Goal: Navigation & Orientation: Find specific page/section

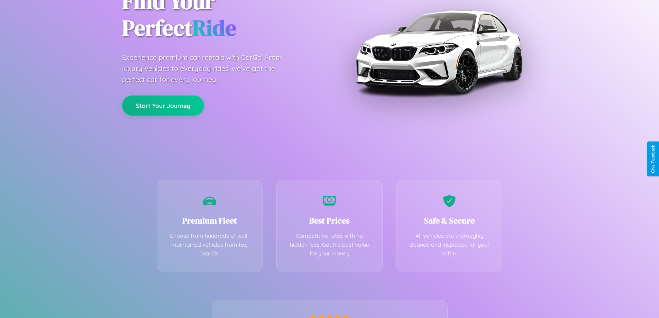
scroll to position [136, 0]
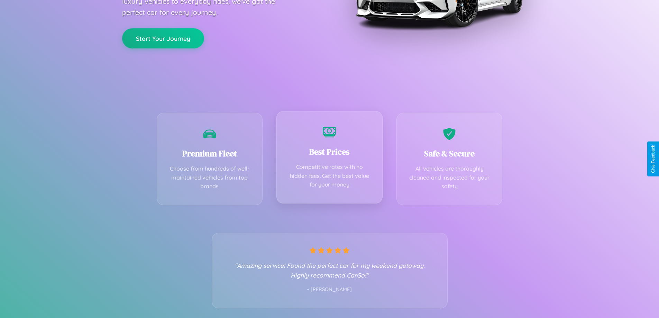
click at [329, 159] on div "Best Prices Competitive rates with no hidden fees. Get the best value for your …" at bounding box center [329, 157] width 106 height 92
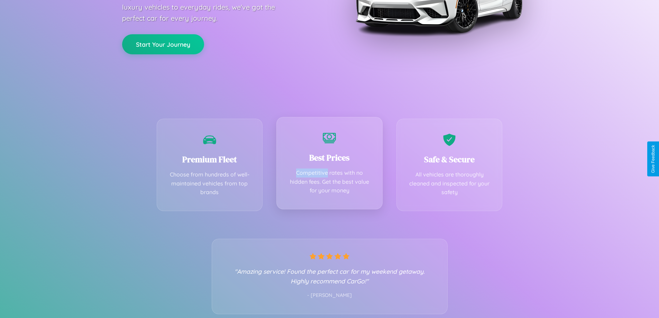
scroll to position [0, 0]
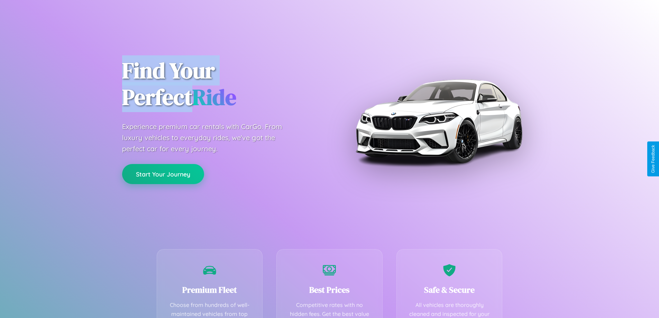
click at [163, 174] on button "Start Your Journey" at bounding box center [163, 174] width 82 height 20
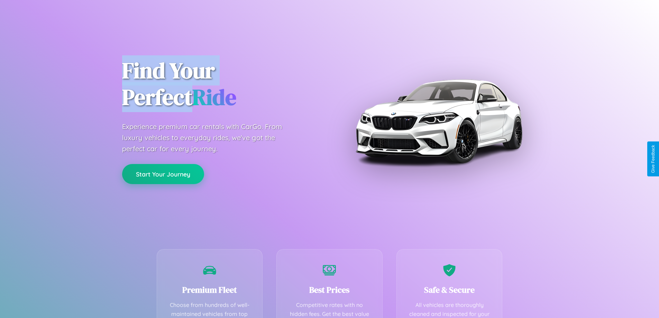
click at [163, 174] on button "Start Your Journey" at bounding box center [163, 174] width 82 height 20
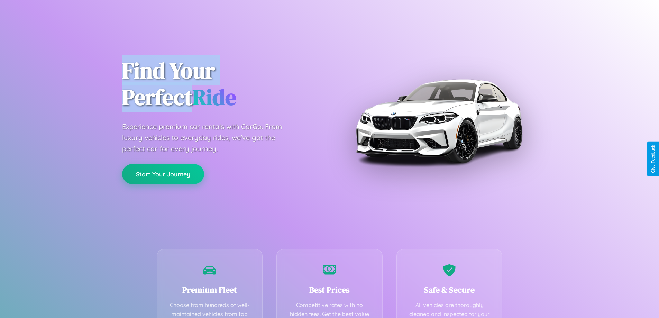
click at [163, 174] on button "Start Your Journey" at bounding box center [163, 174] width 82 height 20
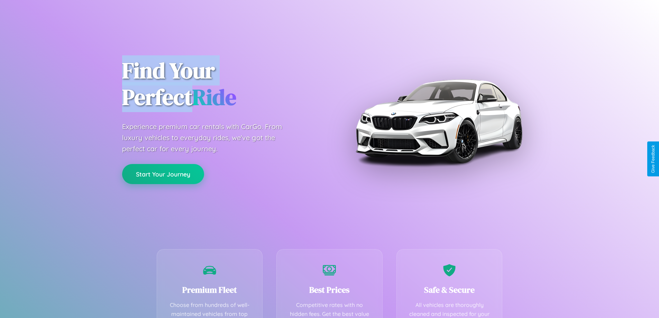
click at [163, 174] on button "Start Your Journey" at bounding box center [163, 174] width 82 height 20
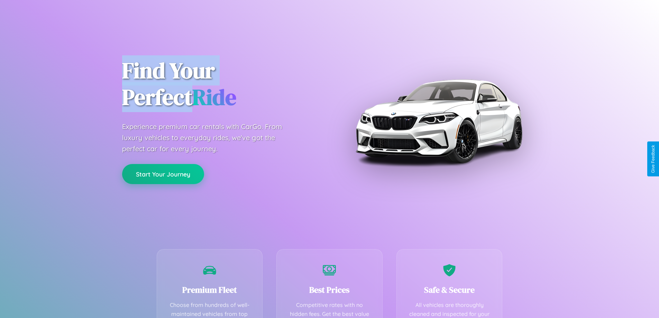
click at [163, 174] on button "Start Your Journey" at bounding box center [163, 174] width 82 height 20
